Goal: Task Accomplishment & Management: Use online tool/utility

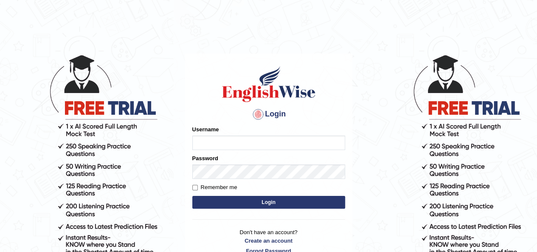
type input "okyere"
click at [312, 198] on button "Login" at bounding box center [268, 202] width 153 height 13
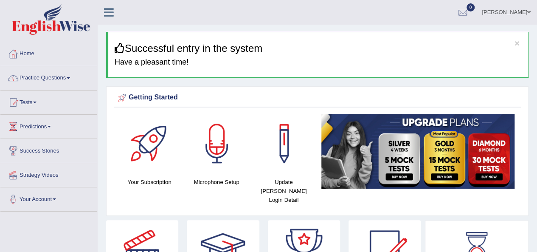
click at [69, 78] on link "Practice Questions" at bounding box center [48, 76] width 97 height 21
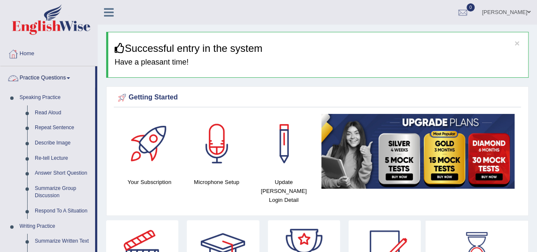
click at [71, 76] on link "Practice Questions" at bounding box center [47, 76] width 95 height 21
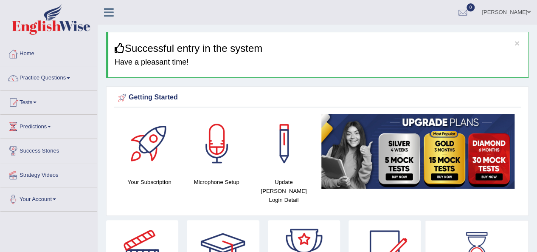
click at [37, 101] on link "Tests" at bounding box center [48, 100] width 97 height 21
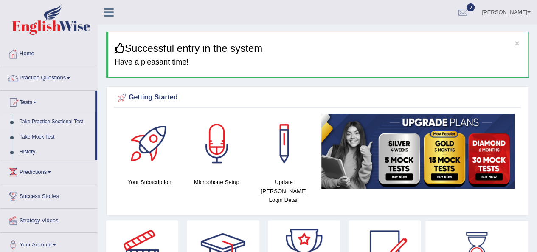
click at [42, 119] on link "Take Practice Sectional Test" at bounding box center [55, 121] width 79 height 15
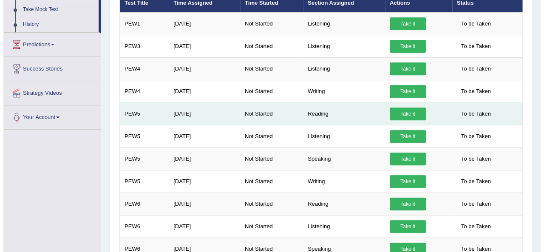
scroll to position [170, 0]
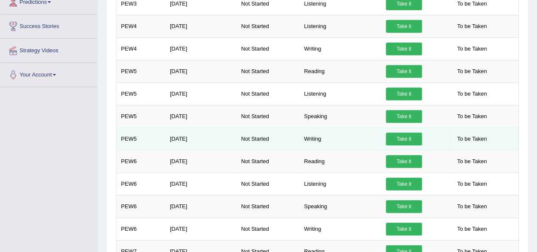
click at [398, 138] on link "Take it" at bounding box center [404, 139] width 36 height 13
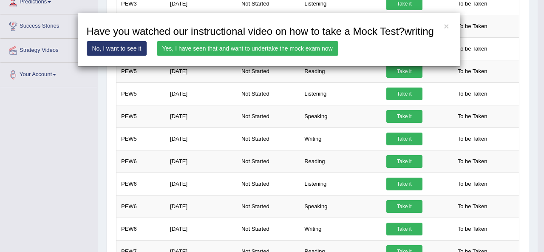
click at [201, 47] on link "Yes, I have seen that and want to undertake the mock exam now" at bounding box center [247, 48] width 181 height 14
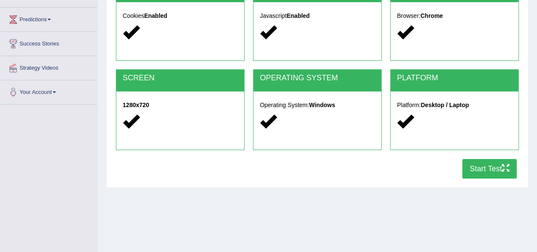
scroll to position [127, 0]
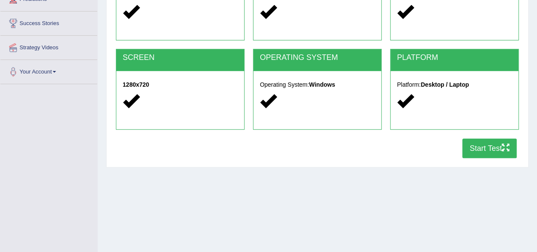
click at [485, 149] on button "Start Test" at bounding box center [490, 148] width 54 height 20
